Goal: Information Seeking & Learning: Check status

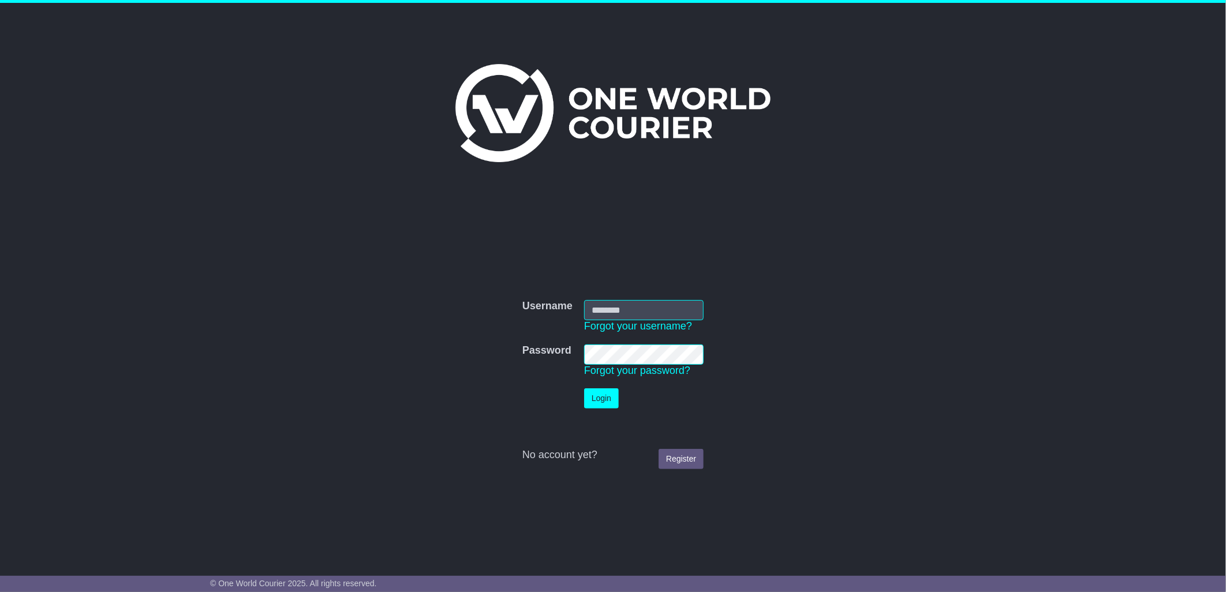
type input "****"
click at [603, 402] on button "Login" at bounding box center [601, 399] width 35 height 20
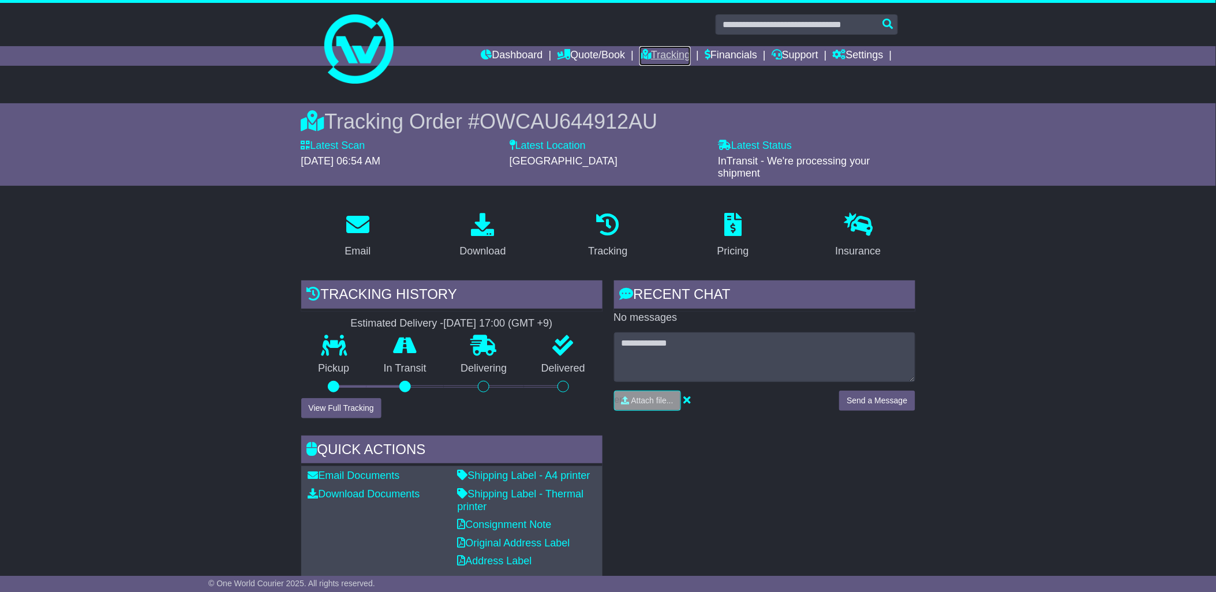
click at [656, 53] on link "Tracking" at bounding box center [665, 56] width 51 height 20
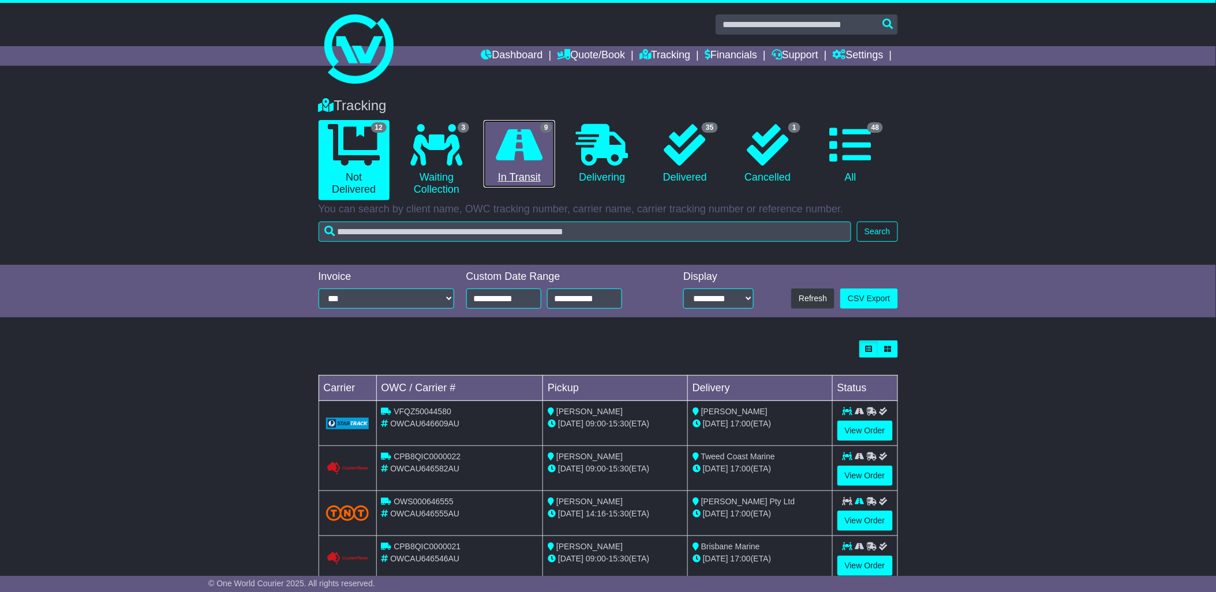
click at [533, 166] on link "9 In Transit" at bounding box center [519, 154] width 71 height 68
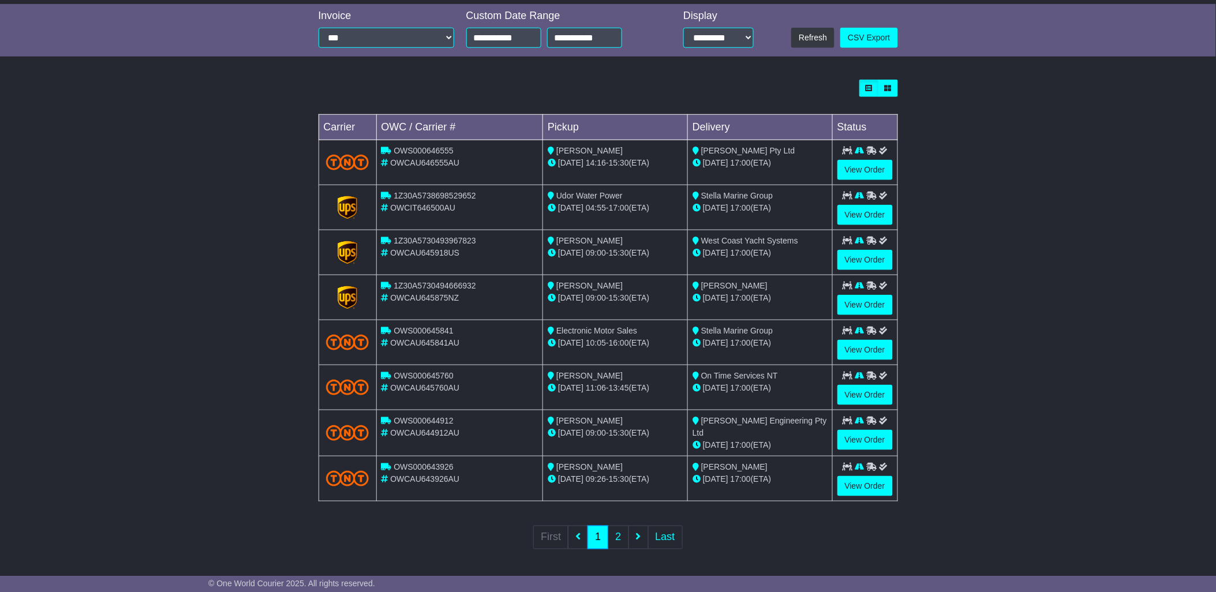
scroll to position [262, 0]
click at [856, 438] on link "View Order" at bounding box center [865, 439] width 55 height 20
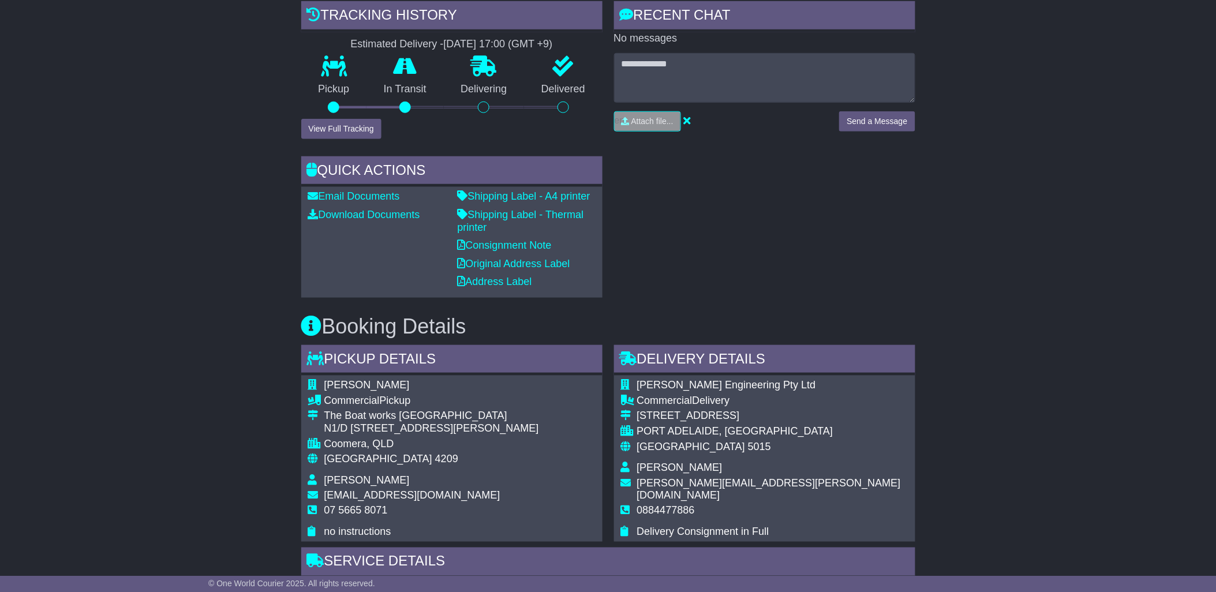
scroll to position [320, 0]
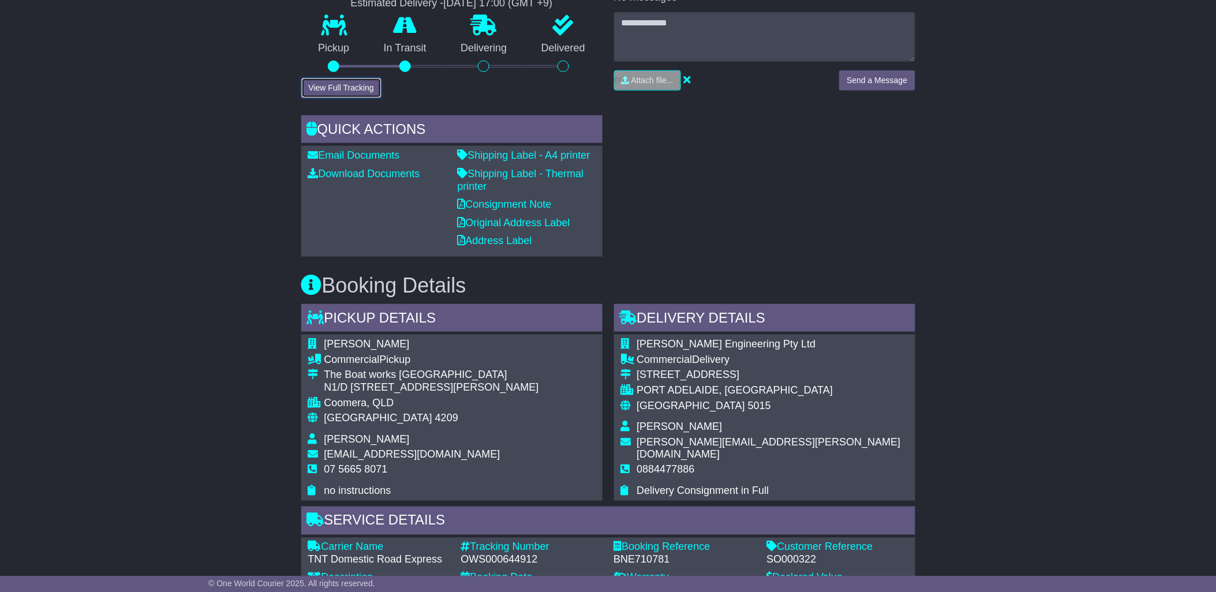
click at [352, 81] on button "View Full Tracking" at bounding box center [341, 88] width 80 height 20
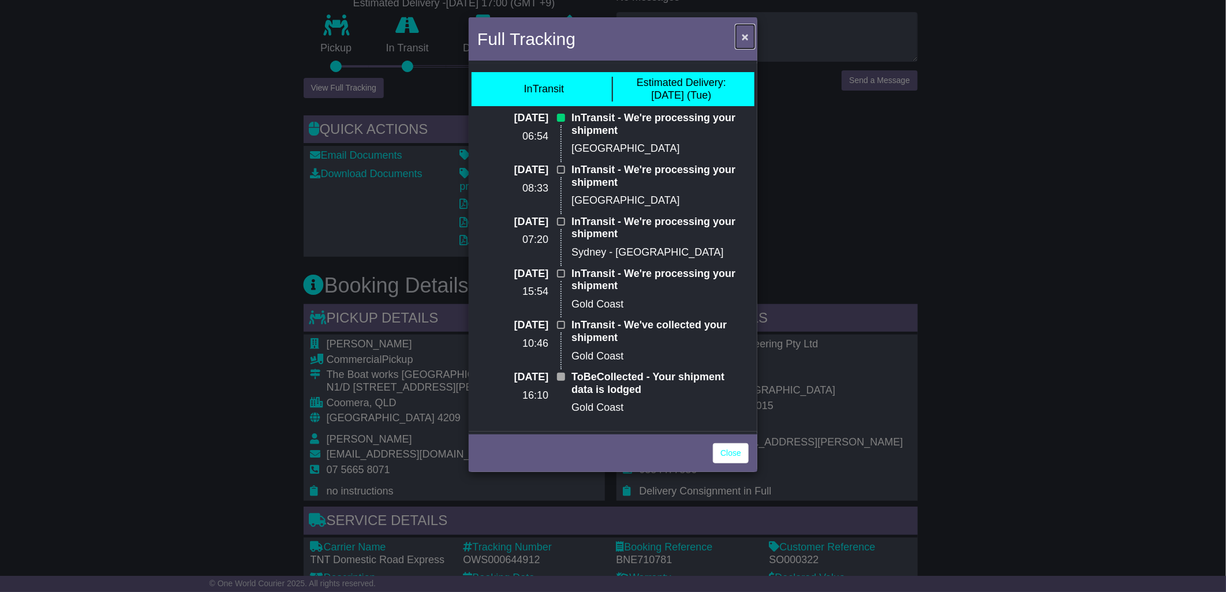
click at [748, 33] on span "×" at bounding box center [745, 36] width 7 height 13
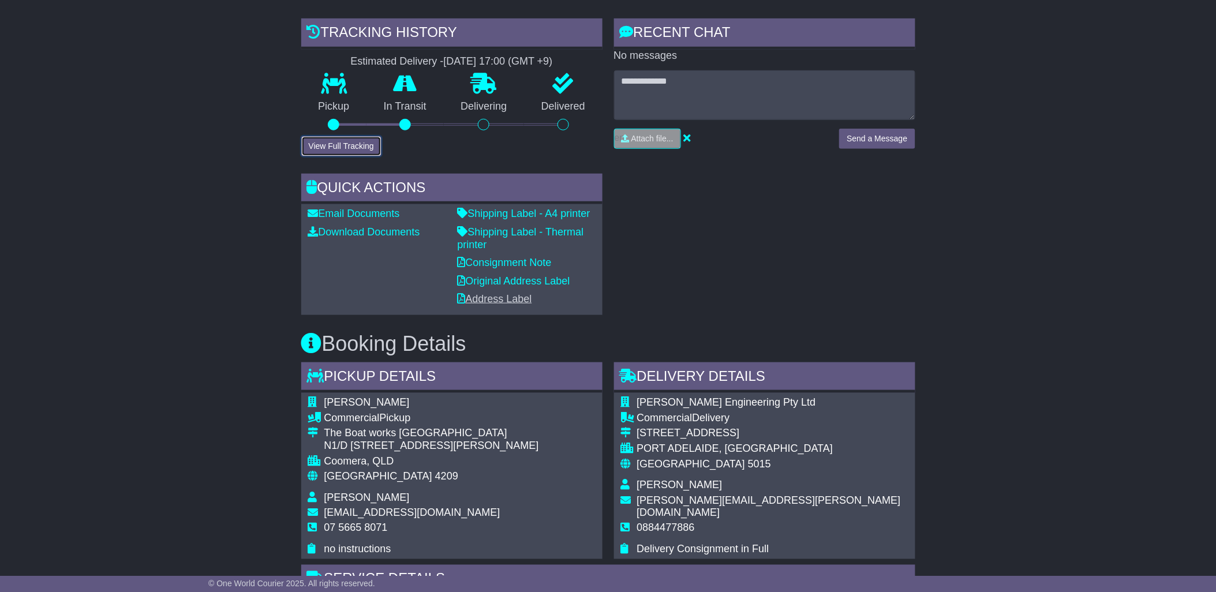
scroll to position [0, 0]
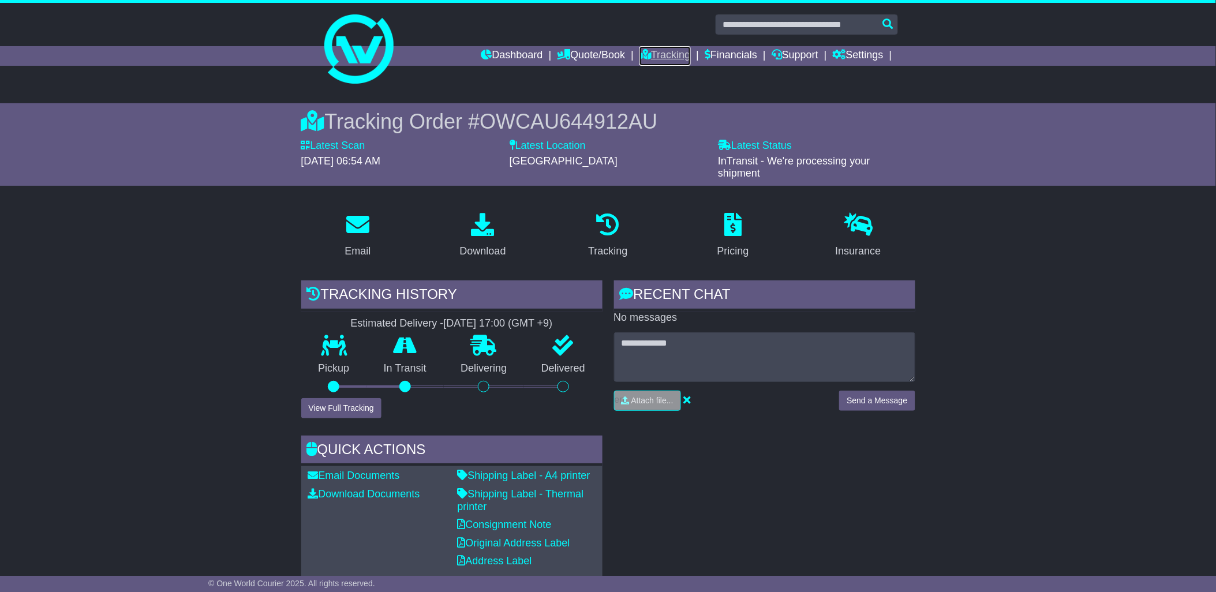
click at [674, 52] on link "Tracking" at bounding box center [665, 56] width 51 height 20
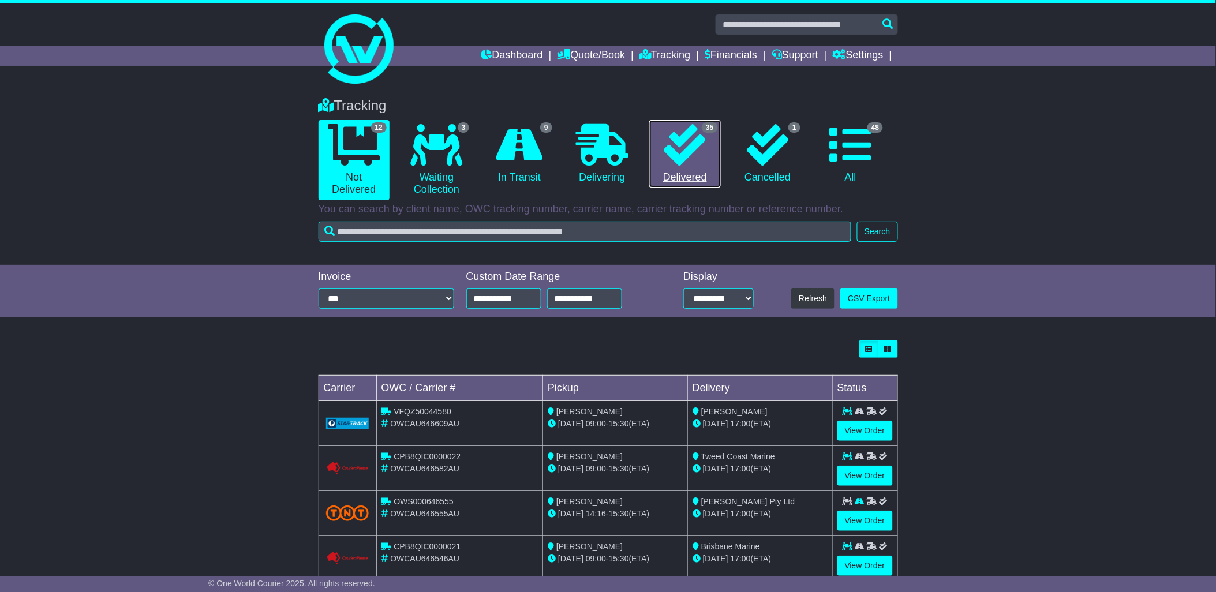
click at [688, 145] on icon at bounding box center [685, 145] width 42 height 42
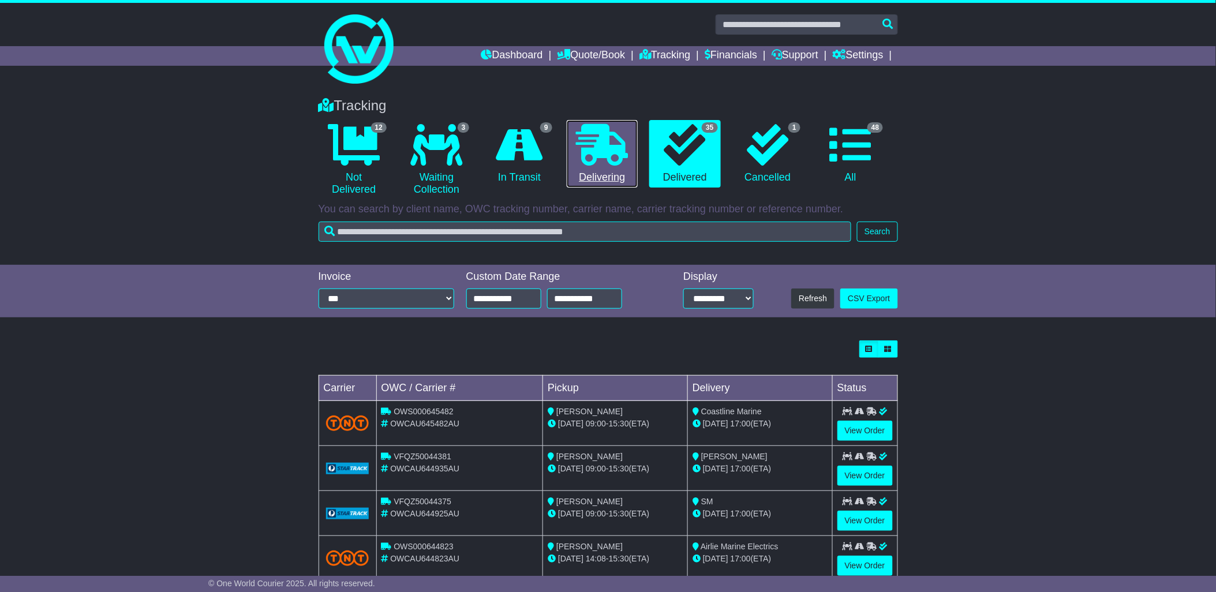
click at [589, 165] on icon at bounding box center [602, 145] width 52 height 42
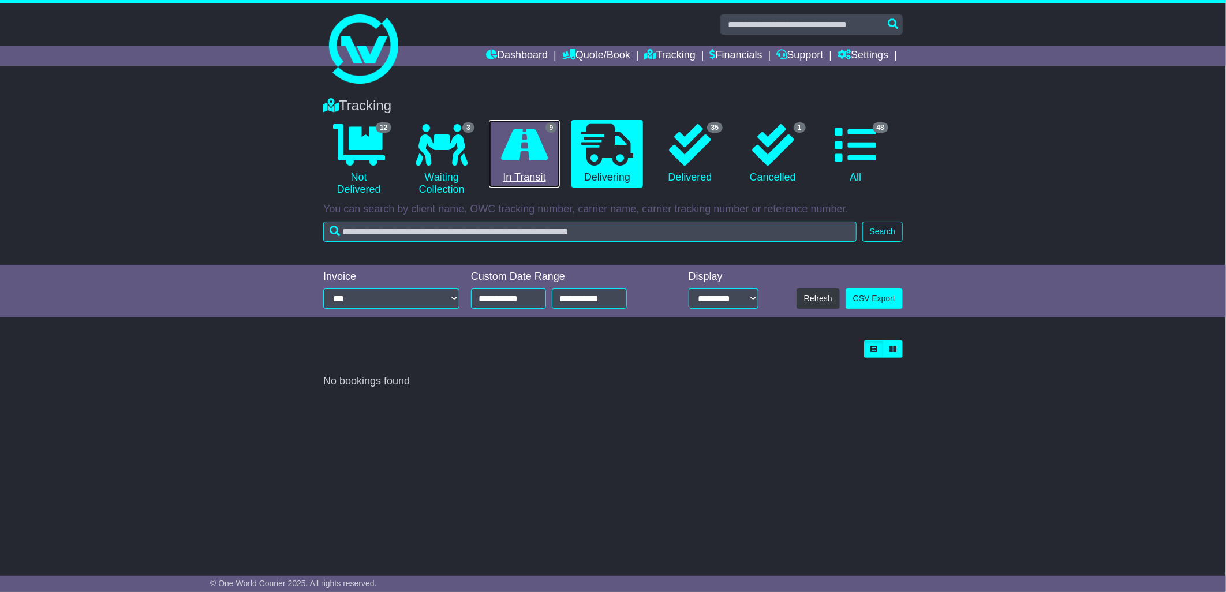
click at [527, 166] on link "9 In Transit" at bounding box center [524, 154] width 71 height 68
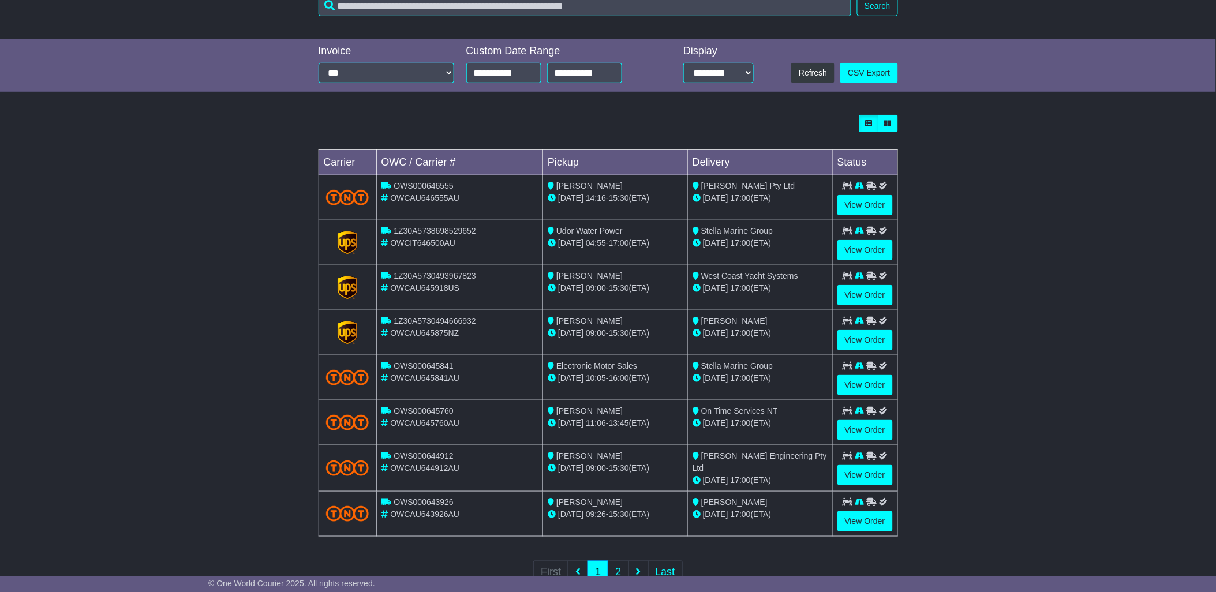
scroll to position [262, 0]
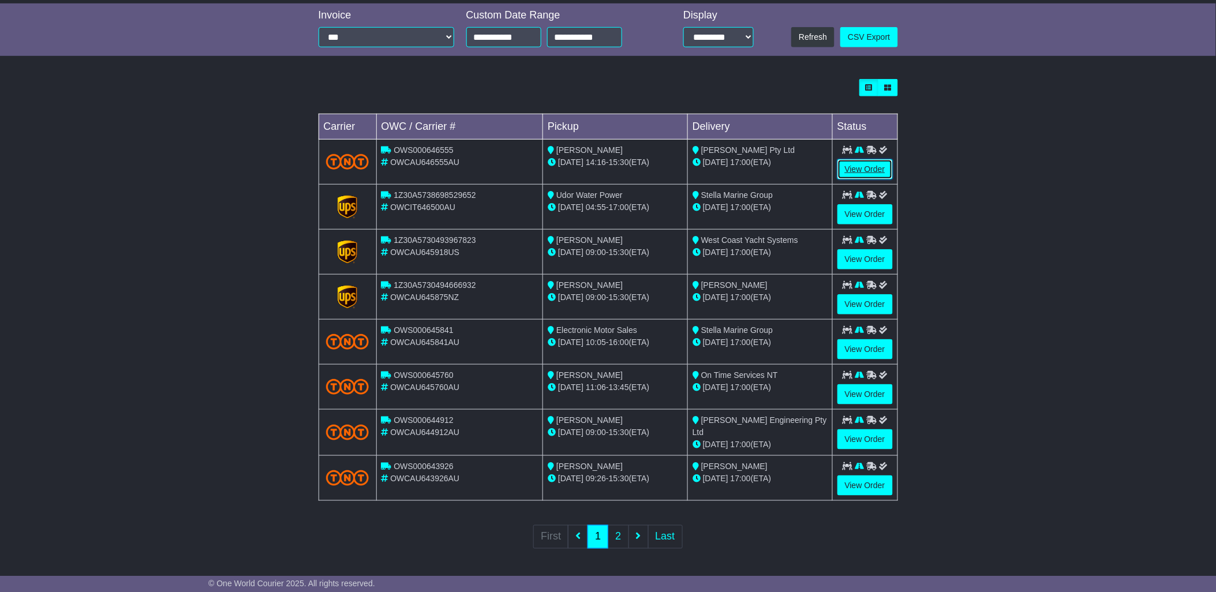
click at [856, 162] on link "View Order" at bounding box center [865, 169] width 55 height 20
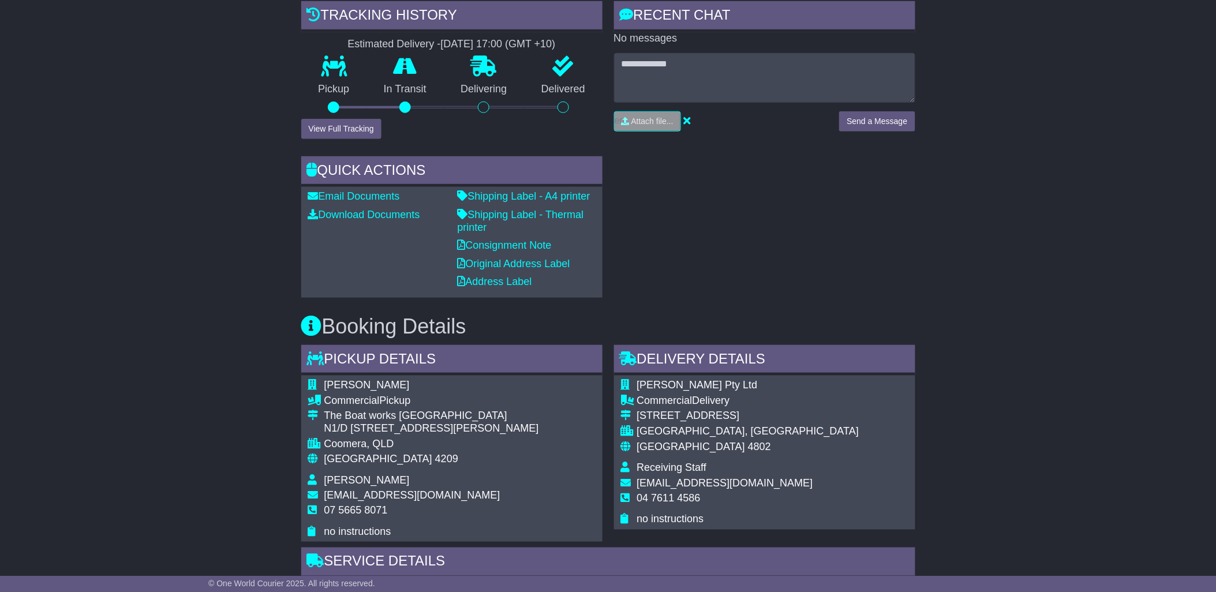
scroll to position [320, 0]
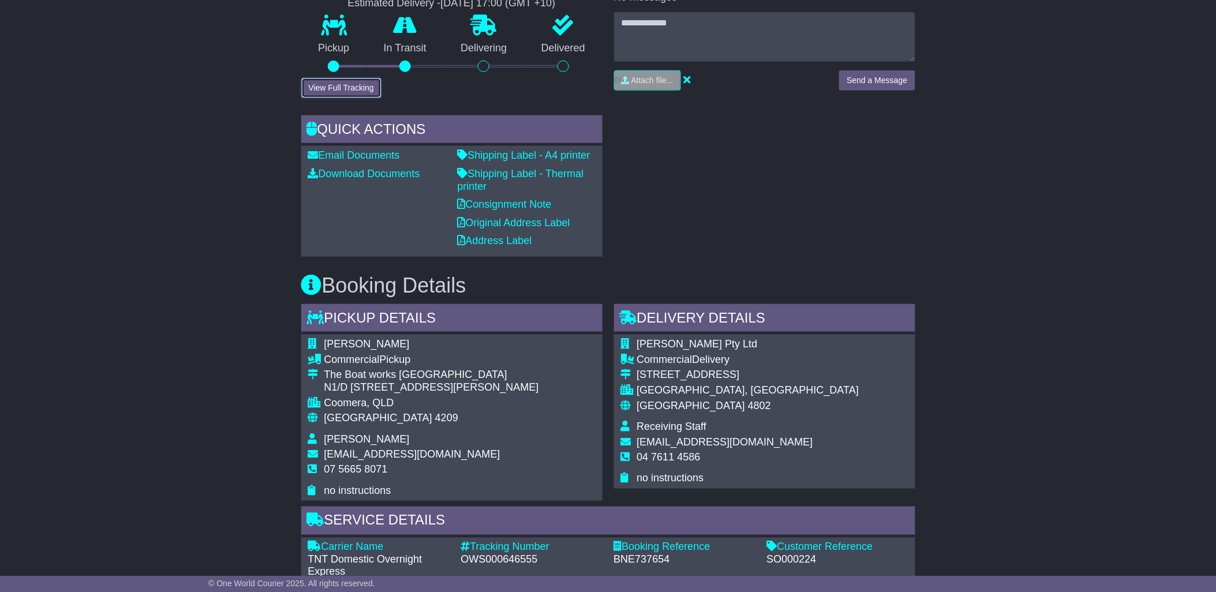
click at [364, 88] on button "View Full Tracking" at bounding box center [341, 88] width 80 height 20
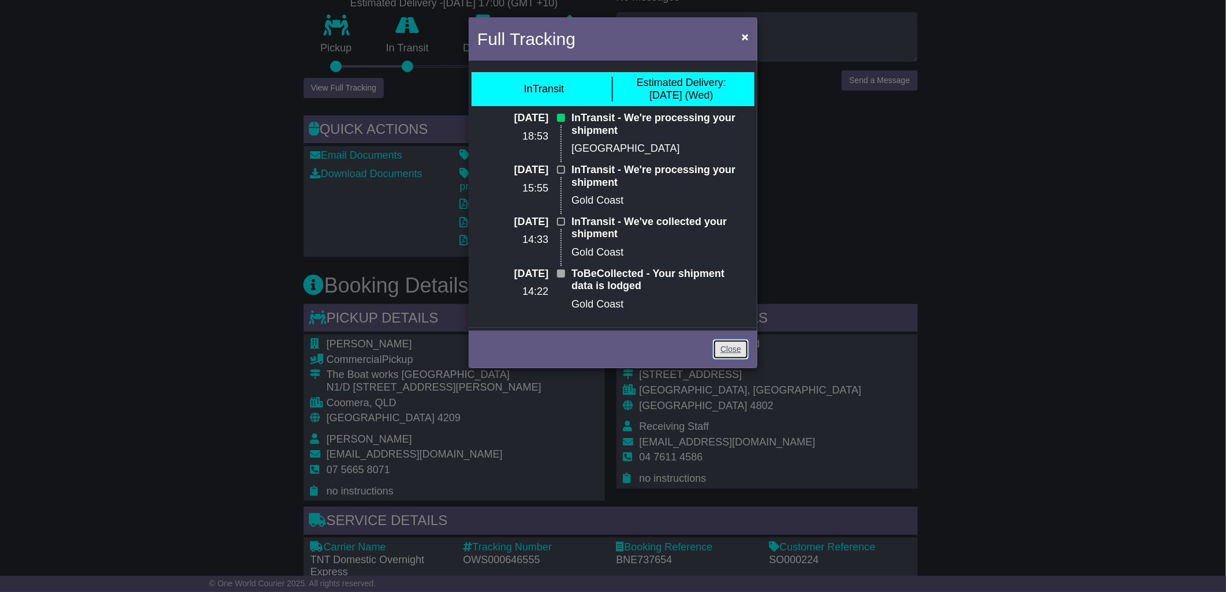
click at [735, 354] on link "Close" at bounding box center [731, 349] width 36 height 20
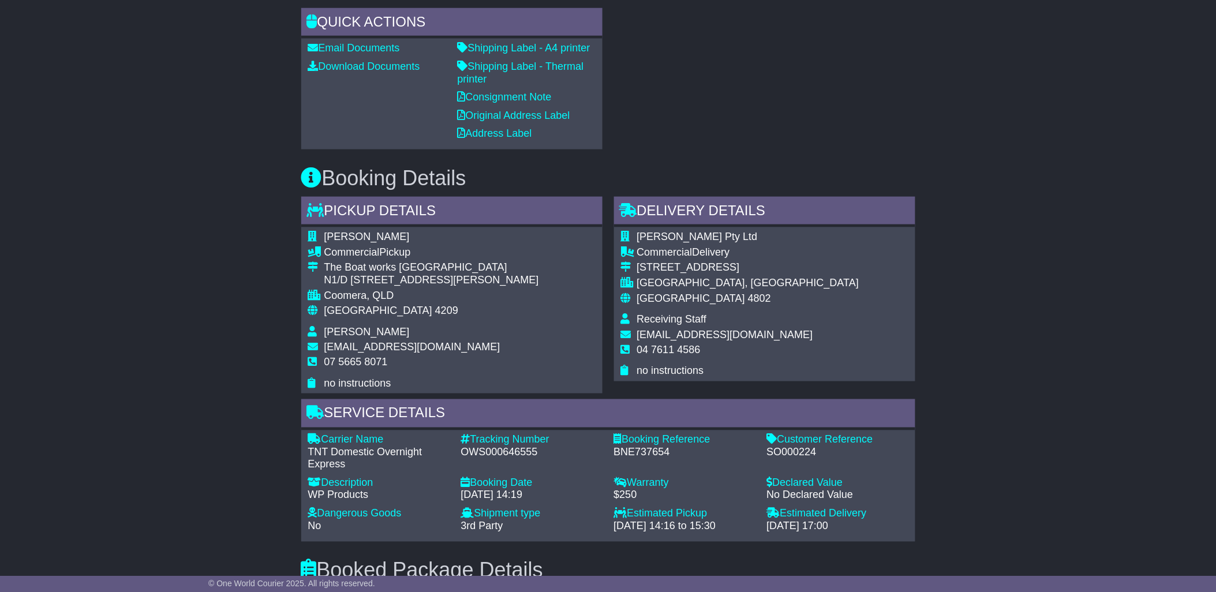
scroll to position [0, 0]
